Goal: Information Seeking & Learning: Learn about a topic

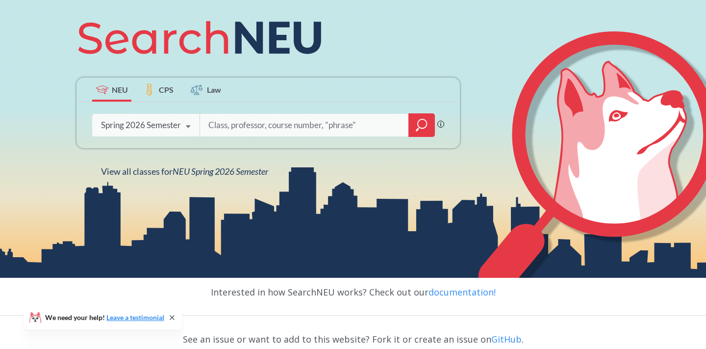
scroll to position [123, 0]
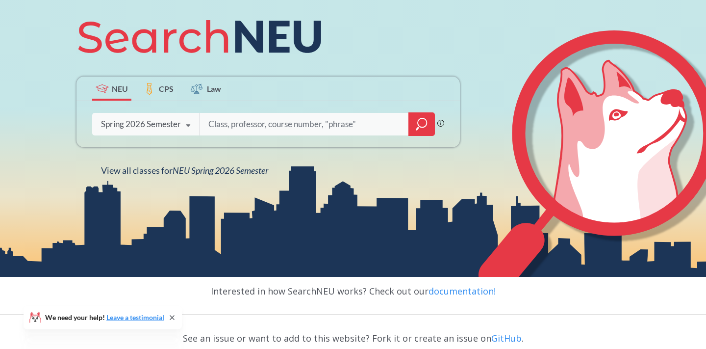
click at [156, 87] on label "CPS" at bounding box center [158, 88] width 39 height 24
click at [157, 79] on label "CPS" at bounding box center [158, 88] width 39 height 24
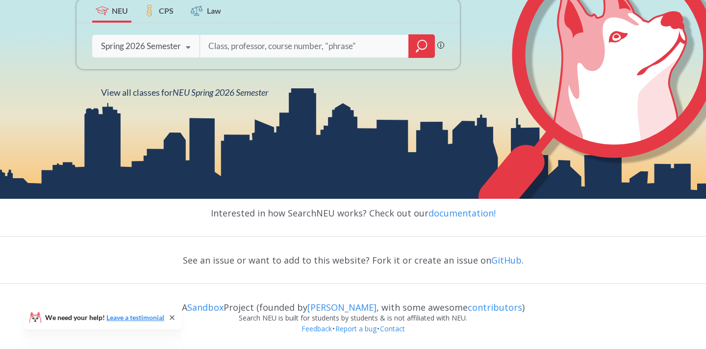
scroll to position [0, 0]
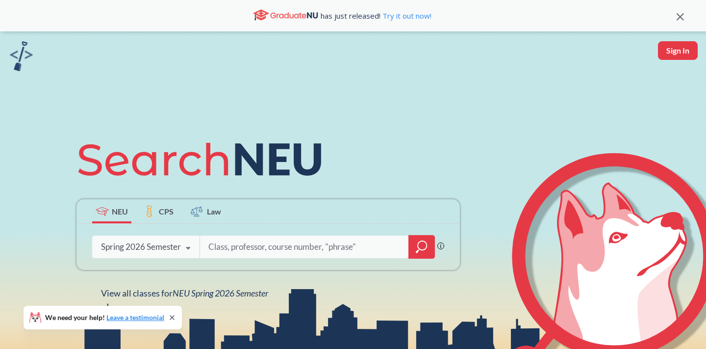
click at [29, 60] on img at bounding box center [21, 56] width 23 height 30
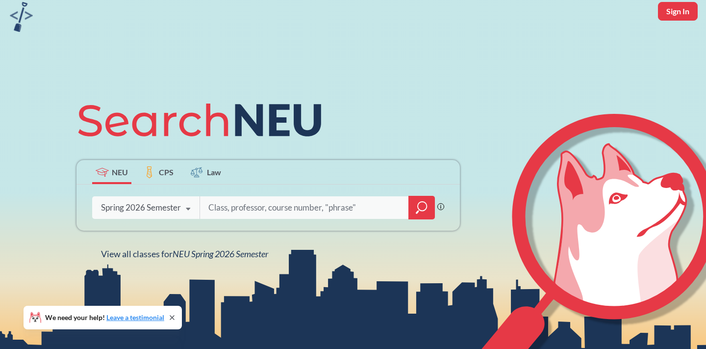
scroll to position [59, 0]
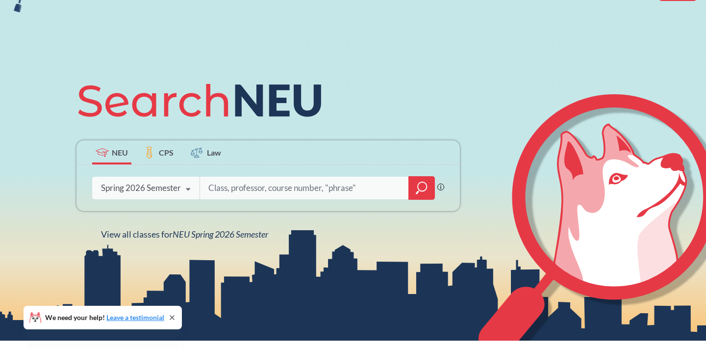
click at [283, 192] on input "search" at bounding box center [304, 187] width 194 height 21
type input "c"
type input "[PERSON_NAME]"
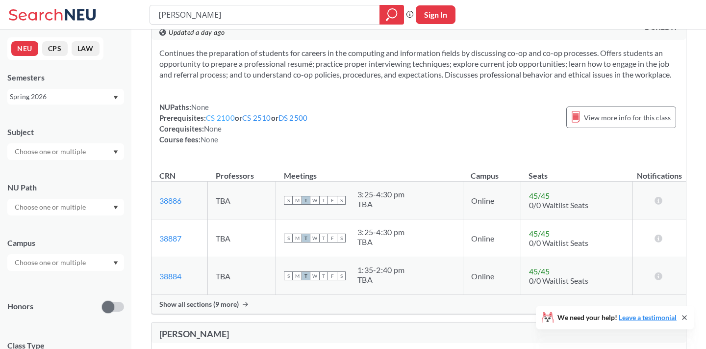
scroll to position [36, 0]
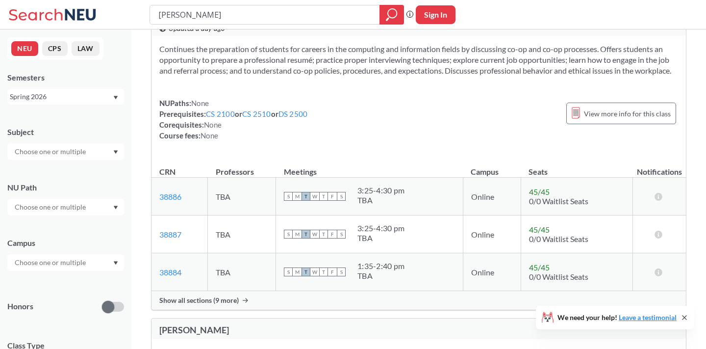
click at [79, 144] on div at bounding box center [65, 151] width 117 height 17
click at [70, 177] on p "Computer Science" at bounding box center [68, 179] width 111 height 10
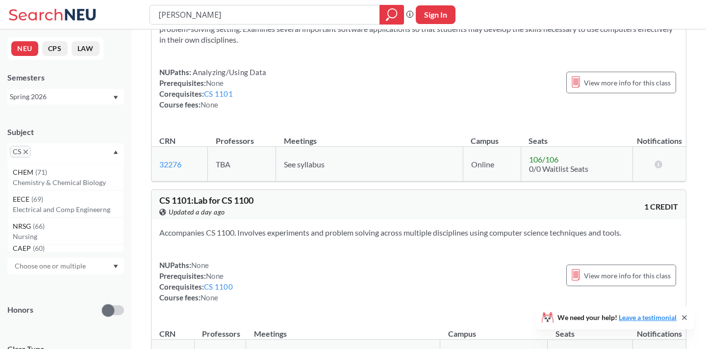
scroll to position [432, 0]
